Goal: Information Seeking & Learning: Learn about a topic

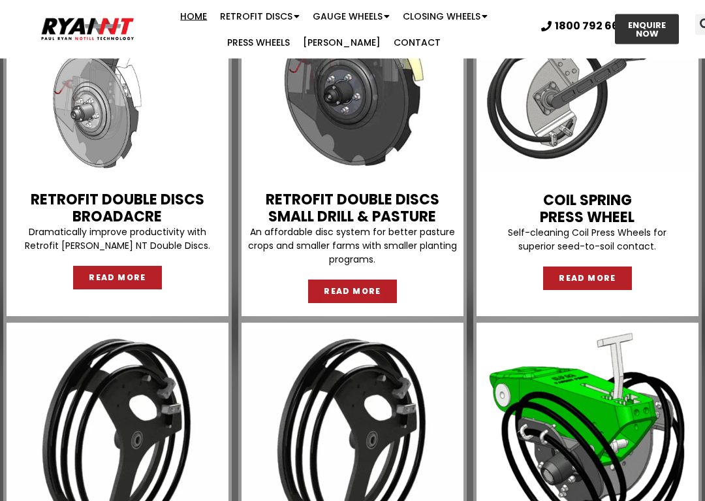
scroll to position [1410, 0]
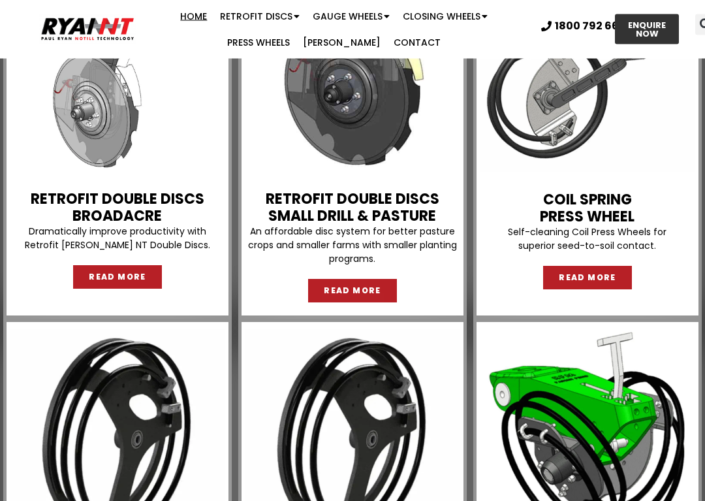
click at [257, 265] on p "An affordable disc system for better pasture crops and smaller farms with small…" at bounding box center [352, 245] width 215 height 41
click at [39, 123] on img at bounding box center [117, 64] width 215 height 215
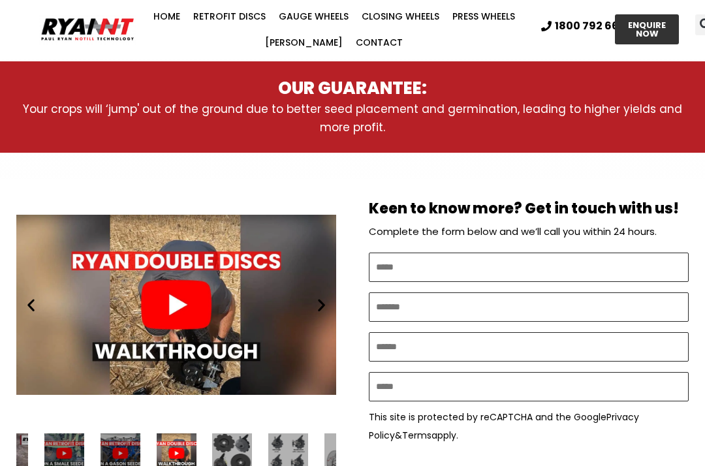
scroll to position [632, 0]
